Goal: Use online tool/utility: Use online tool/utility

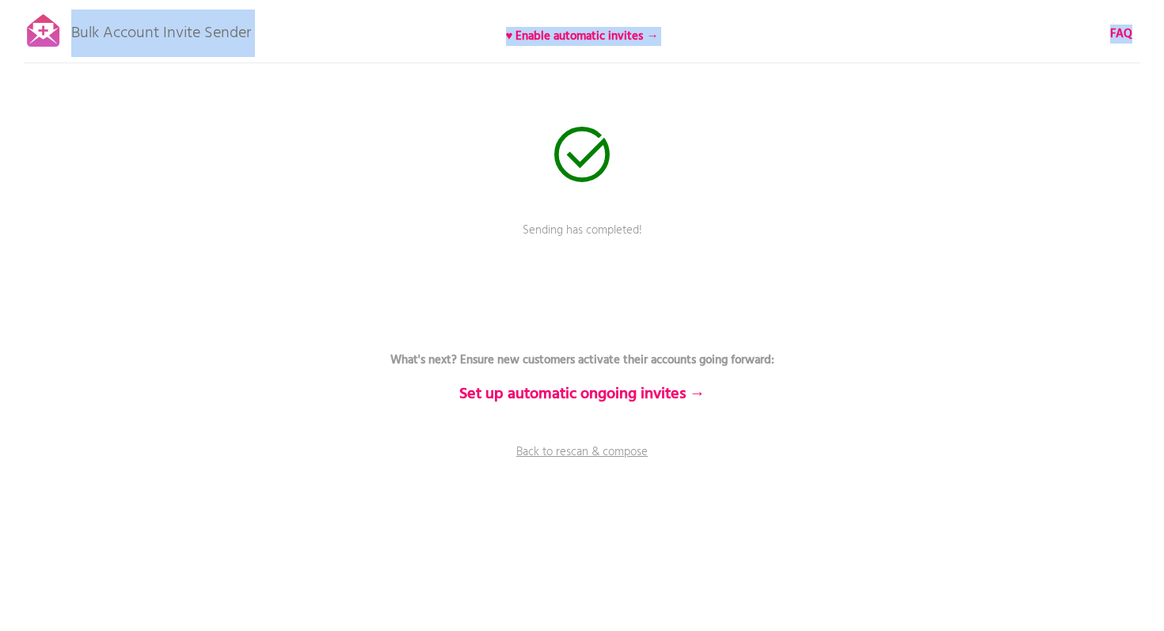
drag, startPoint x: 258, startPoint y: 35, endPoint x: 74, endPoint y: 31, distance: 184.6
click at [74, 31] on div "Bulk Account Invite Sender ♥ Enable automatic invites → FAQ Sending has complet…" at bounding box center [582, 277] width 1164 height 554
copy div "Bulk Account Invite Sender ♥ Enable automatic invites → FAQ"
click at [335, 56] on div "Bulk Account Invite Sender ♥ Enable automatic invites → FAQ Sending has complet…" at bounding box center [582, 277] width 1164 height 554
drag, startPoint x: 281, startPoint y: 40, endPoint x: 73, endPoint y: 35, distance: 208.4
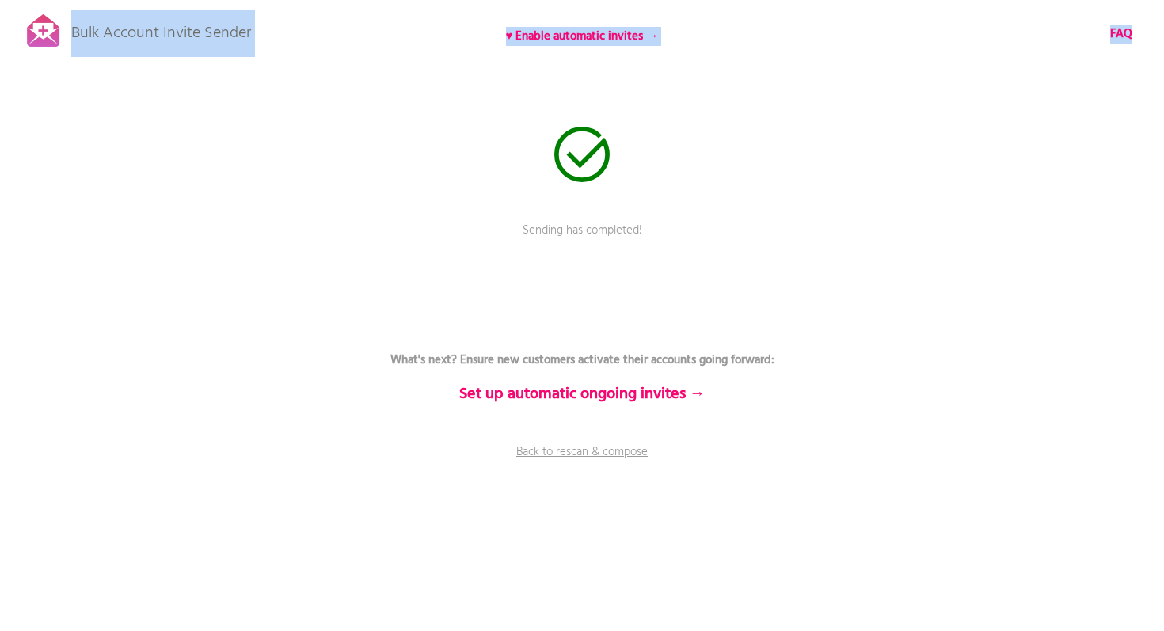
click at [73, 35] on div "Bulk Account Invite Sender ♥ Enable automatic invites → FAQ Sending has complet…" at bounding box center [582, 277] width 1164 height 554
click at [73, 35] on p "Bulk Account Invite Sender" at bounding box center [161, 30] width 180 height 40
drag, startPoint x: 73, startPoint y: 35, endPoint x: 246, endPoint y: 36, distance: 173.5
click at [246, 36] on p "Bulk Account Invite Sender" at bounding box center [161, 30] width 180 height 40
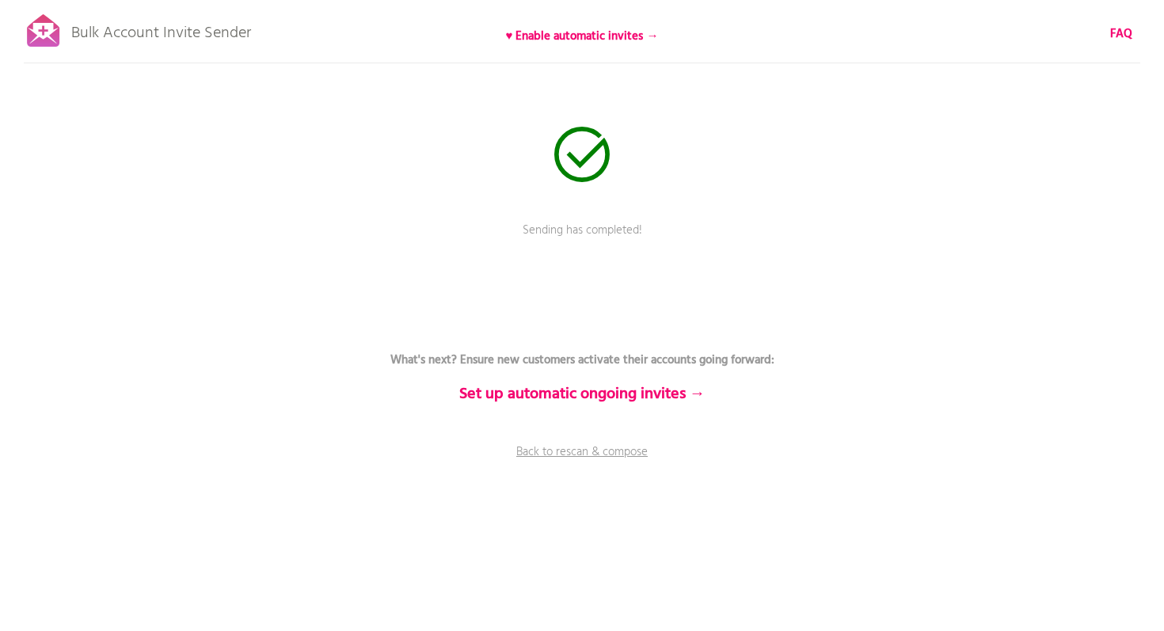
click at [288, 109] on div "Bulk Account Invite Sender ♥ Enable automatic invites → FAQ Sending has complet…" at bounding box center [582, 277] width 1164 height 554
